Goal: Complete application form

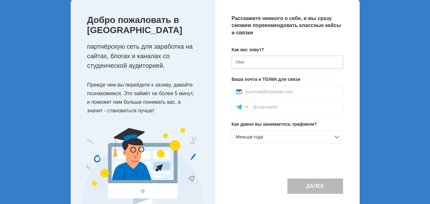
scroll to position [25, 0]
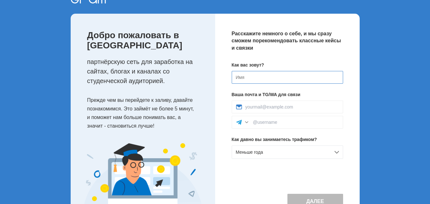
click at [263, 77] on input at bounding box center [287, 77] width 111 height 13
type input "[PERSON_NAME]"
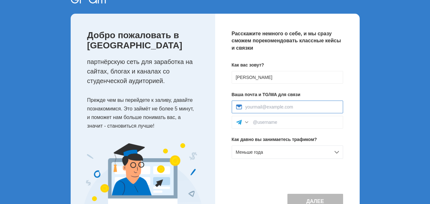
click at [282, 106] on input at bounding box center [293, 106] width 94 height 5
type input "taypan8905@gmail.com"
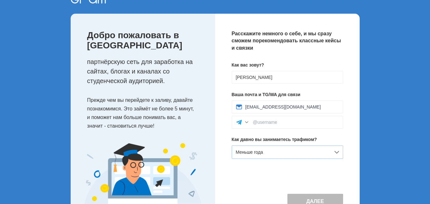
click at [283, 152] on div "Меньше года" at bounding box center [287, 152] width 111 height 13
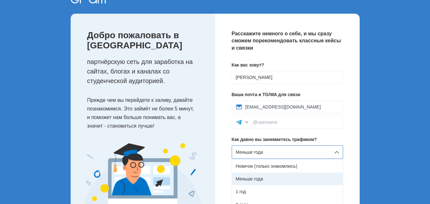
click at [259, 177] on div "Меньше года" at bounding box center [287, 179] width 111 height 13
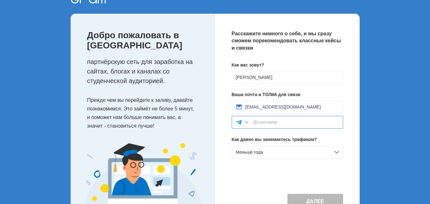
click at [288, 124] on input at bounding box center [296, 122] width 86 height 5
type input "khazan3089"
click at [320, 198] on button "Далее" at bounding box center [316, 201] width 56 height 15
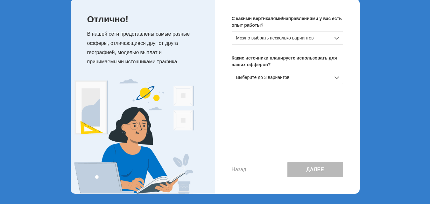
scroll to position [8, 0]
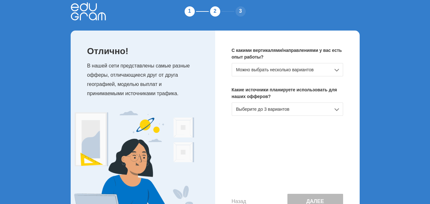
click at [294, 70] on div "Можно выбрать несколько вариантов" at bounding box center [287, 69] width 111 height 13
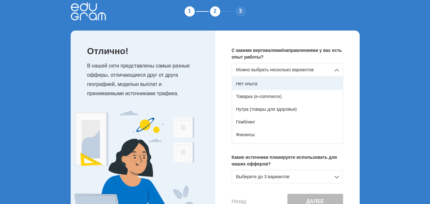
click at [253, 82] on div "Нет опыта" at bounding box center [287, 83] width 111 height 13
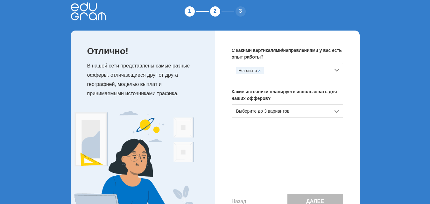
click at [283, 111] on div "Выберите до 3 вариантов" at bounding box center [287, 110] width 111 height 13
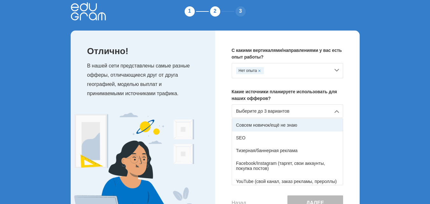
click at [271, 126] on div "Совсем новичок/ещё не знаю" at bounding box center [287, 125] width 111 height 13
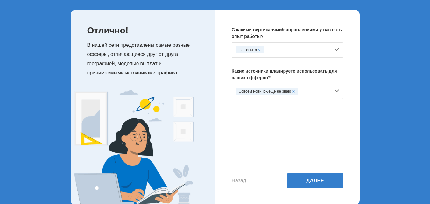
scroll to position [40, 0]
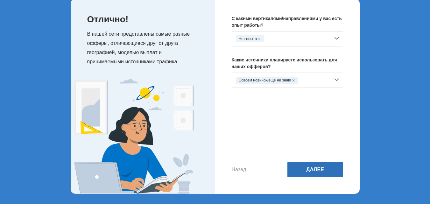
click at [320, 165] on button "Далее" at bounding box center [316, 169] width 56 height 15
click at [313, 168] on button "Далее" at bounding box center [316, 169] width 56 height 15
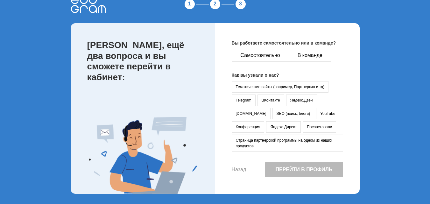
scroll to position [15, 0]
click at [264, 55] on button "Самостоятельно" at bounding box center [260, 55] width 57 height 13
click at [245, 100] on button "Telegram" at bounding box center [244, 100] width 24 height 11
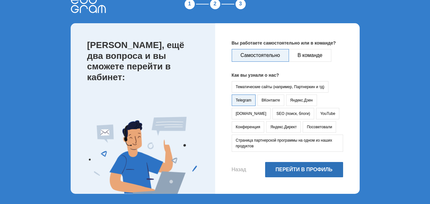
click at [308, 171] on button "Перейти в профиль" at bounding box center [304, 169] width 78 height 15
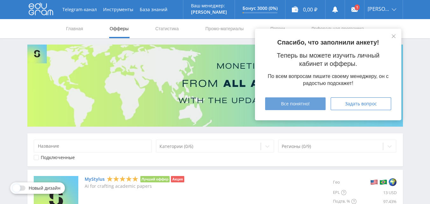
click at [309, 102] on span "Все понятно!" at bounding box center [295, 103] width 29 height 5
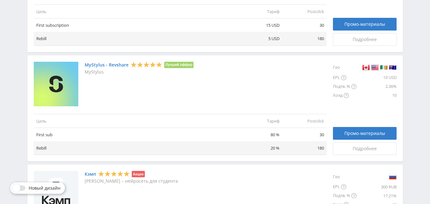
scroll to position [114, 0]
